Goal: Obtain resource: Download file/media

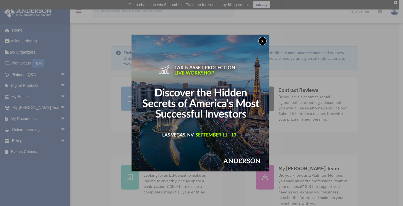
click at [261, 43] on button "x" at bounding box center [262, 41] width 8 height 8
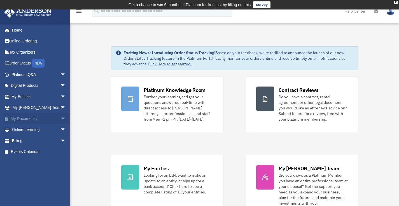
click at [61, 116] on span "arrow_drop_down" at bounding box center [65, 118] width 11 height 11
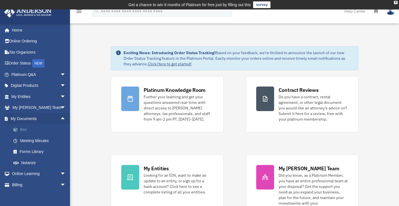
click at [41, 129] on link "Box" at bounding box center [41, 129] width 66 height 11
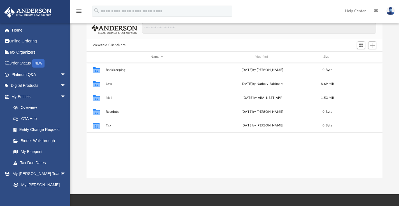
scroll to position [61, 0]
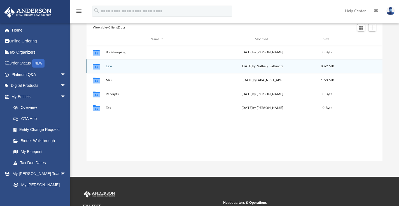
click at [114, 65] on button "Law" at bounding box center [156, 66] width 103 height 4
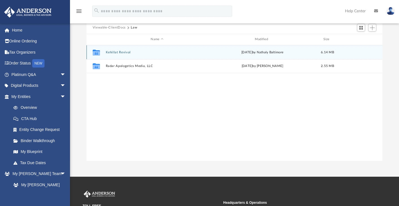
click at [126, 53] on button "Kehillat Revival" at bounding box center [156, 52] width 103 height 4
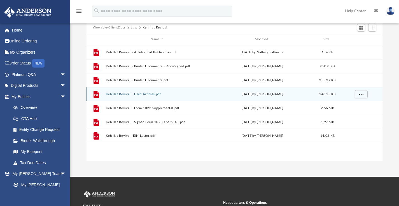
click at [163, 96] on button "Kehillat Revival - Filed Articles.pdf" at bounding box center [156, 94] width 103 height 4
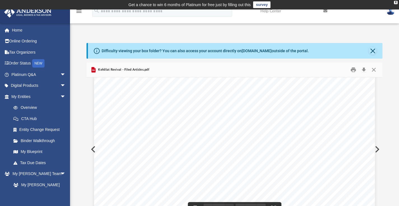
scroll to position [0, 0]
click at [375, 51] on button "Close" at bounding box center [372, 51] width 8 height 8
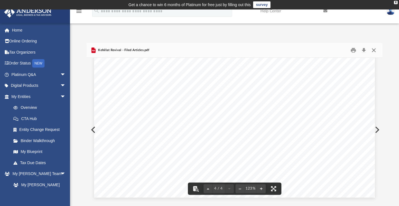
click at [374, 49] on button "Close" at bounding box center [373, 50] width 10 height 9
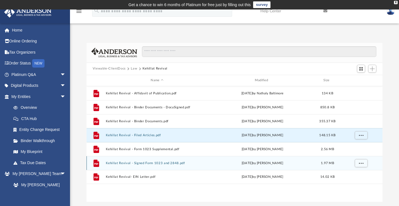
click at [166, 162] on button "Kehillat Revival - Signed Form 1023 and 2848.pdf" at bounding box center [156, 163] width 103 height 4
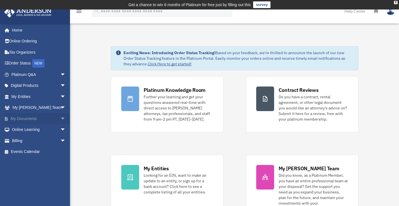
click at [60, 118] on span "arrow_drop_down" at bounding box center [65, 118] width 11 height 11
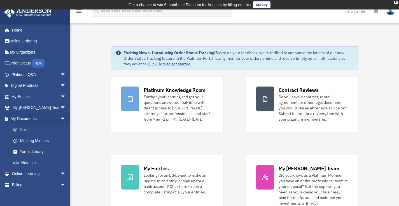
click at [42, 129] on link "Box" at bounding box center [41, 129] width 66 height 11
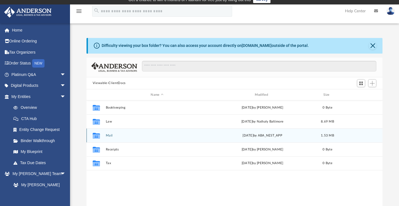
scroll to position [6, 0]
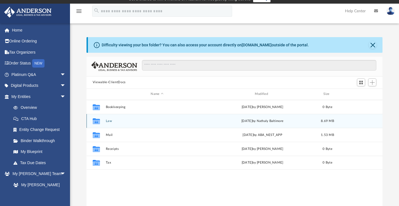
click at [108, 122] on button "Law" at bounding box center [156, 121] width 103 height 4
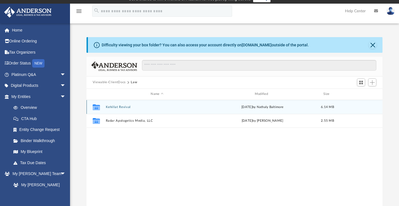
click at [128, 108] on button "Kehillat Revival" at bounding box center [156, 107] width 103 height 4
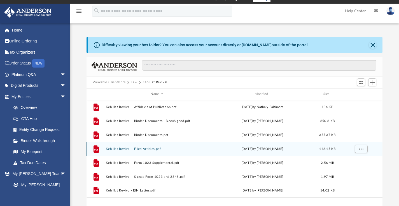
click at [161, 150] on button "Kehillat Revival - Filed Articles.pdf" at bounding box center [156, 149] width 103 height 4
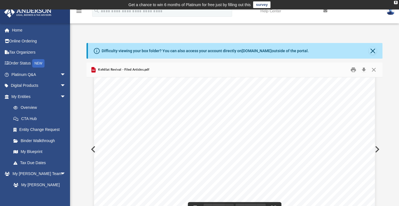
scroll to position [0, 0]
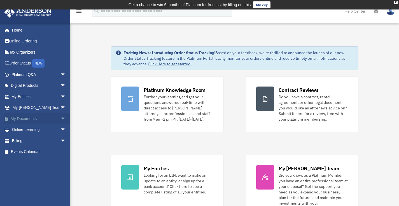
click at [60, 119] on span "arrow_drop_down" at bounding box center [65, 118] width 11 height 11
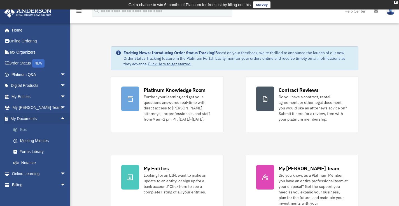
click at [44, 130] on link "Box" at bounding box center [41, 129] width 66 height 11
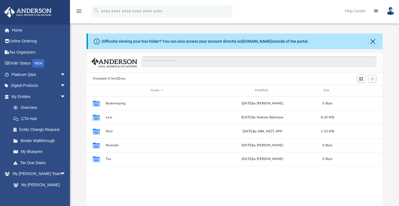
scroll to position [123, 291]
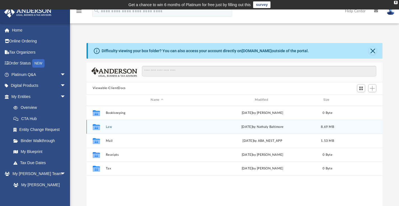
click at [109, 128] on button "Law" at bounding box center [156, 127] width 103 height 4
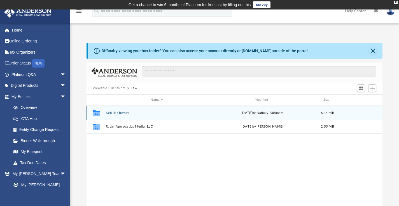
click at [124, 113] on button "Kehillat Revival" at bounding box center [156, 113] width 103 height 4
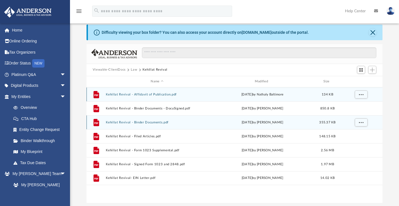
scroll to position [19, 0]
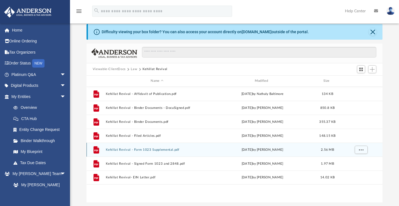
click at [152, 150] on button "Kehillat Revival - Form 1023 Supplemental.pdf" at bounding box center [156, 150] width 103 height 4
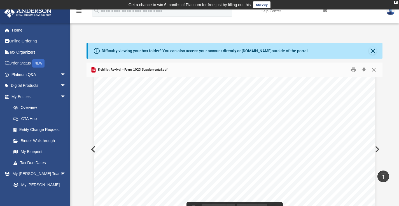
scroll to position [0, 0]
